Goal: Navigation & Orientation: Find specific page/section

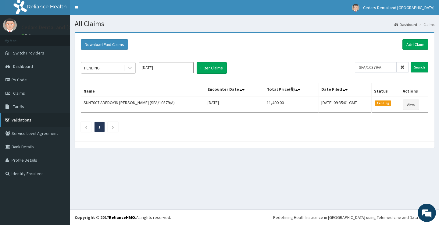
click at [25, 120] on link "Validations" at bounding box center [35, 119] width 70 height 13
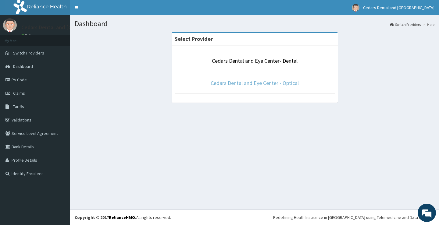
click at [252, 83] on link "Cedars Dental and Eye Center - Optical" at bounding box center [255, 83] width 88 height 7
